Goal: Complete application form: Complete application form

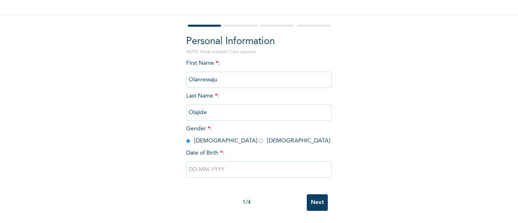
click at [191, 161] on input "text" at bounding box center [259, 169] width 146 height 16
select select "8"
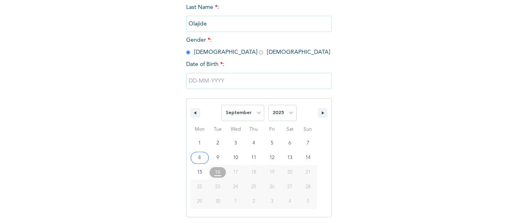
scroll to position [145, 0]
click at [284, 108] on select "2025 2024 2023 2022 2021 2020 2019 2018 2017 2016 2015 2014 2013 2012 2011 2010…" at bounding box center [282, 112] width 28 height 16
click at [280, 112] on select "2025 2024 2023 2022 2021 2020 2019 2018 2017 2016 2015 2014 2013 2012 2011 2010…" at bounding box center [282, 112] width 28 height 16
select select "1963"
click at [268, 104] on select "2025 2024 2023 2022 2021 2020 2019 2018 2017 2016 2015 2014 2013 2012 2011 2010…" at bounding box center [282, 112] width 28 height 16
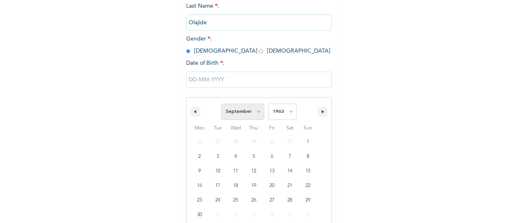
click at [246, 115] on select "January February March April May June July August September October November De…" at bounding box center [242, 112] width 43 height 16
click at [221, 104] on select "January February March April May June July August September October November De…" at bounding box center [242, 112] width 43 height 16
click at [252, 110] on select "January February March April May June July August September October November De…" at bounding box center [242, 112] width 43 height 16
select select "10"
click at [221, 104] on select "January February March April May June July August September October November De…" at bounding box center [242, 112] width 43 height 16
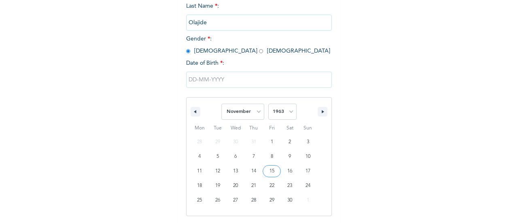
type input "[DATE]"
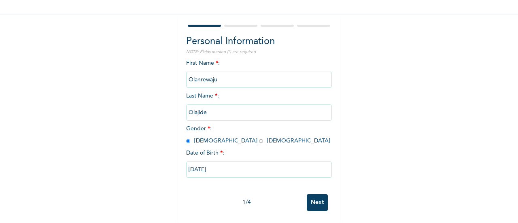
click at [314, 194] on input "Next" at bounding box center [317, 202] width 21 height 17
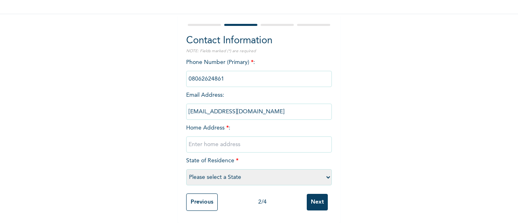
drag, startPoint x: 215, startPoint y: 131, endPoint x: 208, endPoint y: 135, distance: 8.2
click at [210, 136] on input "text" at bounding box center [259, 144] width 146 height 16
paste input "[STREET_ADDRESS]"
type input "[STREET_ADDRESS]"
click at [250, 172] on select "Please select a State [PERSON_NAME] (FCT) [PERSON_NAME] Ibom [GEOGRAPHIC_DATA] …" at bounding box center [259, 177] width 146 height 16
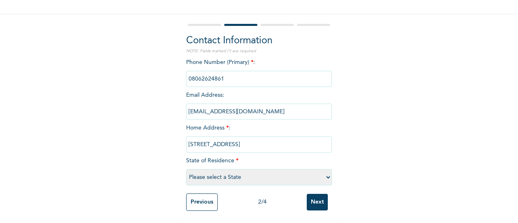
select select "28"
click at [186, 169] on select "Please select a State [PERSON_NAME] (FCT) [PERSON_NAME] Ibom [GEOGRAPHIC_DATA] …" at bounding box center [259, 177] width 146 height 16
click at [318, 195] on input "Next" at bounding box center [317, 202] width 21 height 17
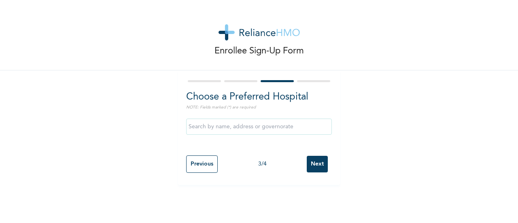
click at [316, 164] on input "Next" at bounding box center [317, 164] width 21 height 17
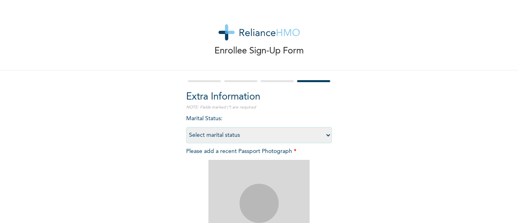
click at [242, 134] on select "Select marital status [DEMOGRAPHIC_DATA] Married [DEMOGRAPHIC_DATA] Widow/[DEMO…" at bounding box center [259, 135] width 146 height 16
select select "2"
click at [186, 127] on select "Select marital status [DEMOGRAPHIC_DATA] Married [DEMOGRAPHIC_DATA] Widow/[DEMO…" at bounding box center [259, 135] width 146 height 16
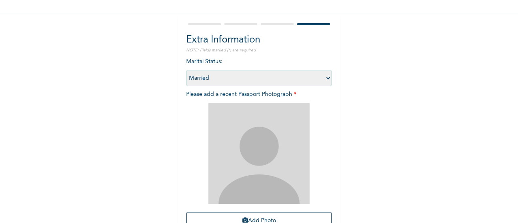
scroll to position [132, 0]
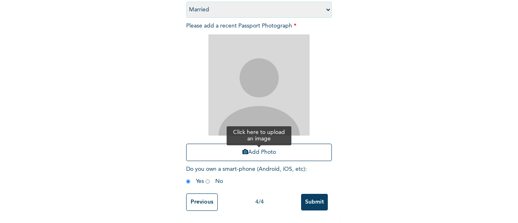
click at [271, 144] on button "Add Photo" at bounding box center [259, 152] width 146 height 17
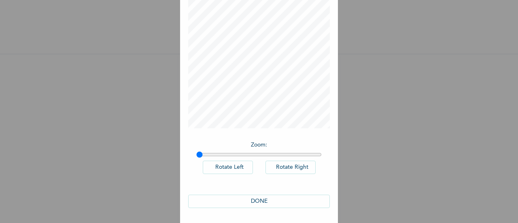
scroll to position [59, 0]
click at [266, 199] on button "DONE" at bounding box center [259, 200] width 142 height 13
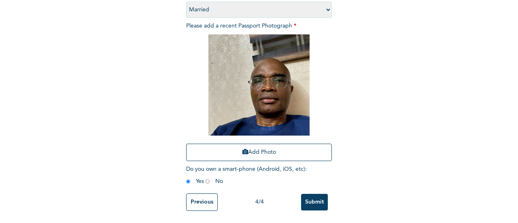
scroll to position [132, 0]
click at [314, 196] on input "Submit" at bounding box center [314, 202] width 27 height 17
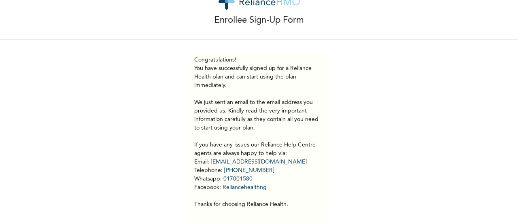
scroll to position [56, 0]
